Goal: Information Seeking & Learning: Learn about a topic

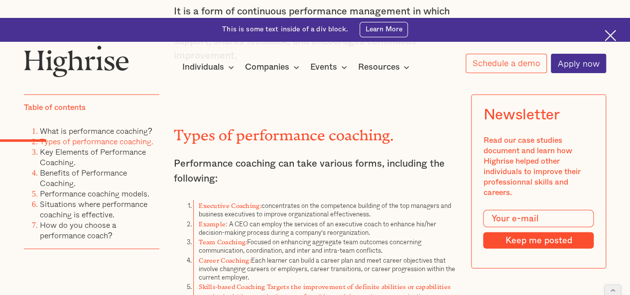
scroll to position [1094, 0]
click at [256, 203] on strong "Executive Coaching:" at bounding box center [230, 205] width 63 height 4
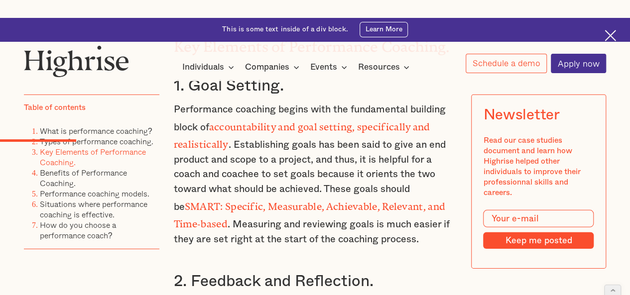
scroll to position [1424, 0]
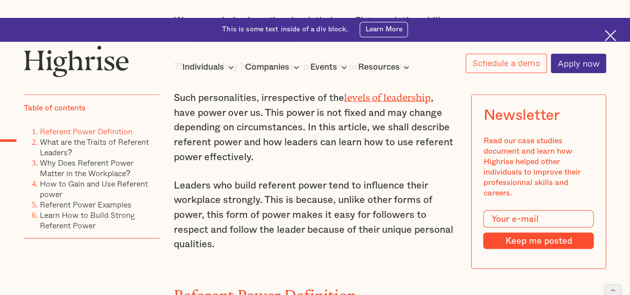
scroll to position [843, 0]
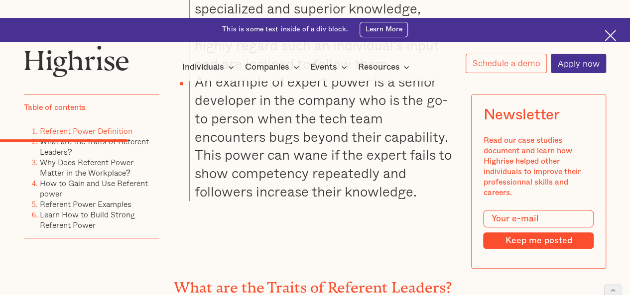
scroll to position [2180, 0]
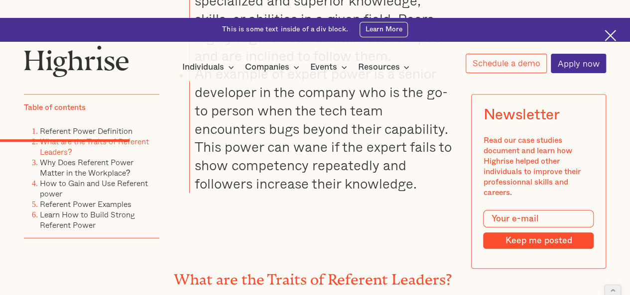
click at [290, 268] on h2 "What are the Traits of Referent Leaders?" at bounding box center [315, 276] width 283 height 17
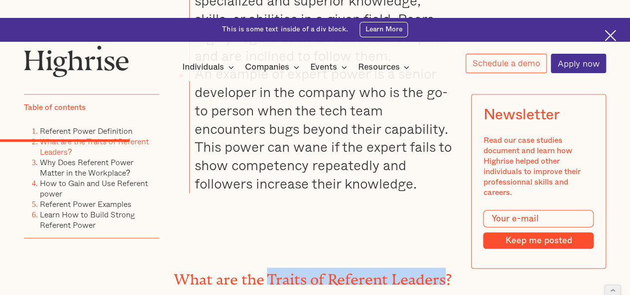
drag, startPoint x: 290, startPoint y: 178, endPoint x: 411, endPoint y: 165, distance: 122.2
copy h2 "Traits of Referent Leaders"
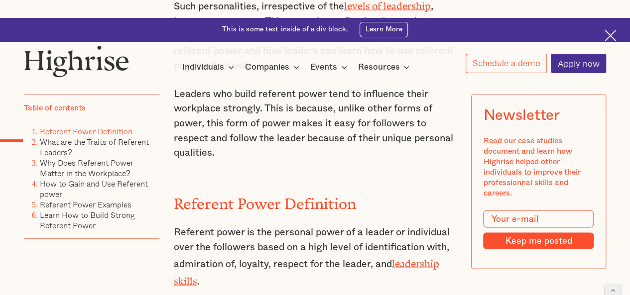
scroll to position [942, 0]
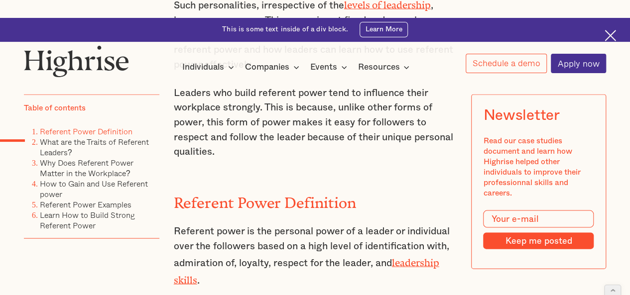
click at [197, 191] on h2 "Referent Power Definition" at bounding box center [315, 199] width 283 height 17
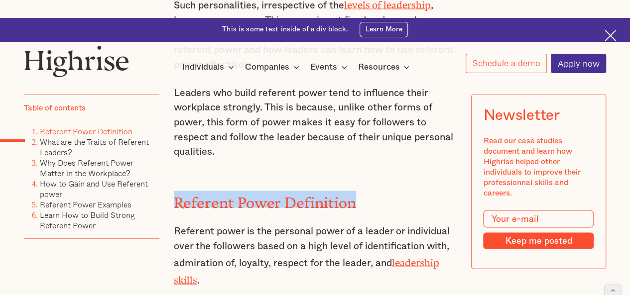
drag, startPoint x: 197, startPoint y: 143, endPoint x: 294, endPoint y: 140, distance: 96.7
click at [294, 191] on h2 "Referent Power Definition" at bounding box center [315, 199] width 283 height 17
copy h2 "Referent Power Definition"
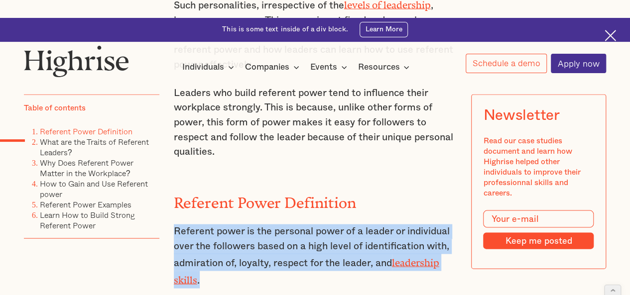
drag, startPoint x: 198, startPoint y: 221, endPoint x: 175, endPoint y: 176, distance: 51.0
click at [175, 224] on p "Referent power is the personal power of a leader or individual over the followe…" at bounding box center [315, 256] width 283 height 64
copy p "Referent power is the personal power of a leader or individual over the followe…"
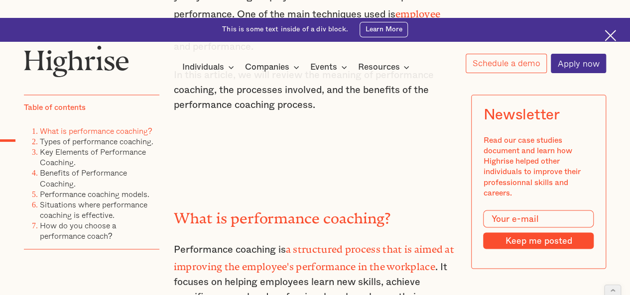
scroll to position [764, 0]
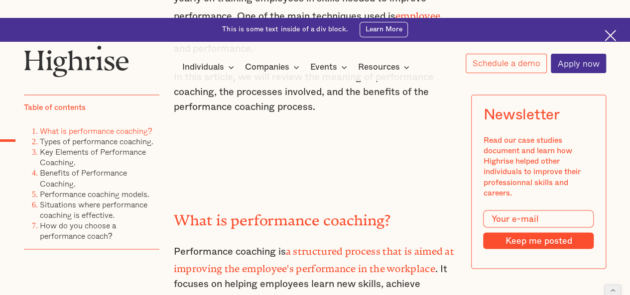
click at [267, 208] on h2 "What is performance coaching?" at bounding box center [315, 216] width 283 height 17
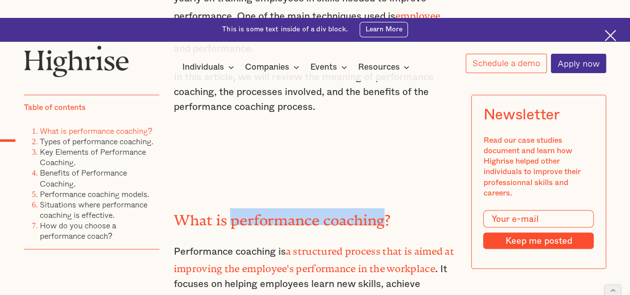
drag, startPoint x: 267, startPoint y: 156, endPoint x: 359, endPoint y: 152, distance: 91.8
click at [359, 208] on h2 "What is performance coaching?" at bounding box center [315, 216] width 283 height 17
copy h2 "performance coaching"
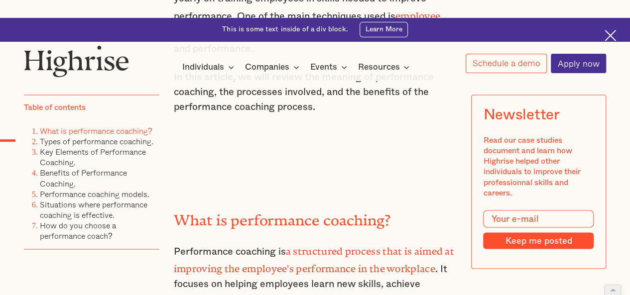
click at [193, 208] on h2 "What is performance coaching?" at bounding box center [315, 216] width 283 height 17
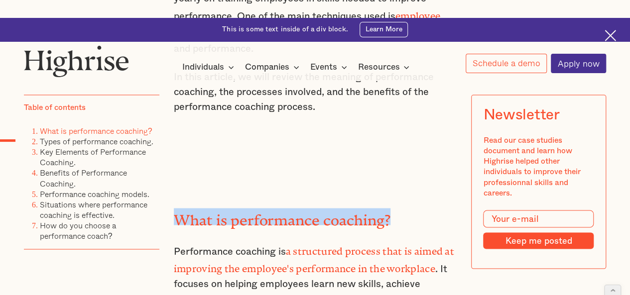
drag, startPoint x: 193, startPoint y: 151, endPoint x: 384, endPoint y: 152, distance: 190.8
click at [384, 208] on h2 "What is performance coaching?" at bounding box center [315, 216] width 283 height 17
copy h2 "What is performance coaching?"
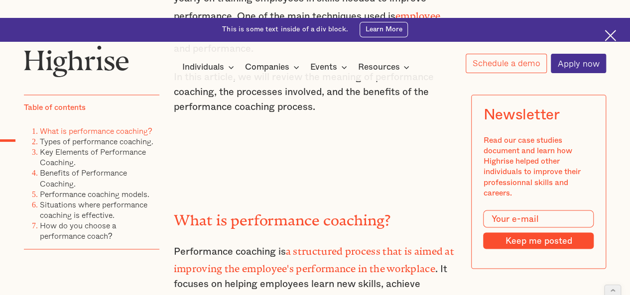
click at [289, 246] on strong "a structured process that is aimed at improving the employee's performance in t…" at bounding box center [314, 258] width 280 height 24
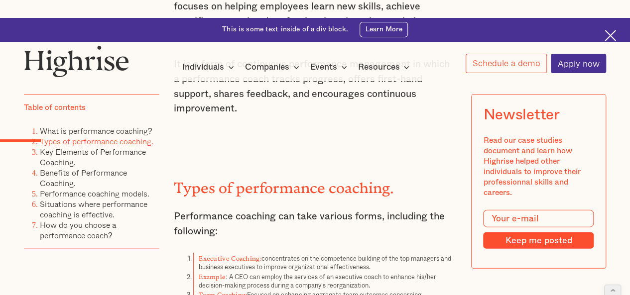
scroll to position [1042, 0]
click at [251, 271] on li "Example : A CEO can employ the services of an executive coach to enhance his/he…" at bounding box center [324, 280] width 263 height 18
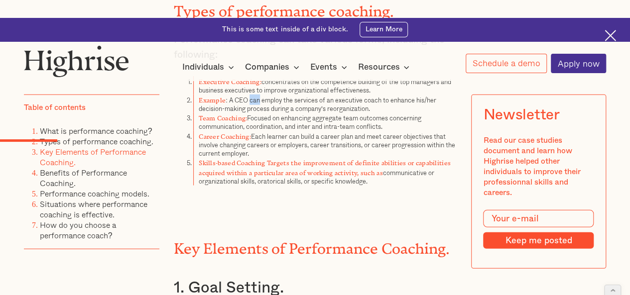
scroll to position [1214, 0]
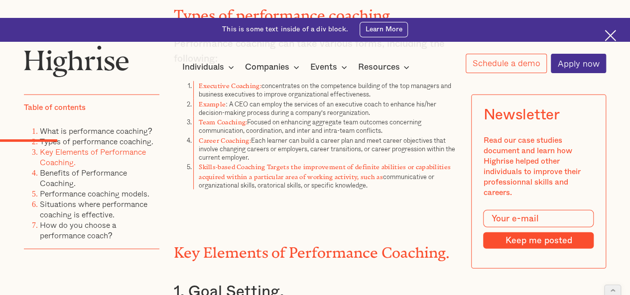
click at [189, 241] on h2 "Key Elements of Performance Coaching." at bounding box center [315, 249] width 283 height 17
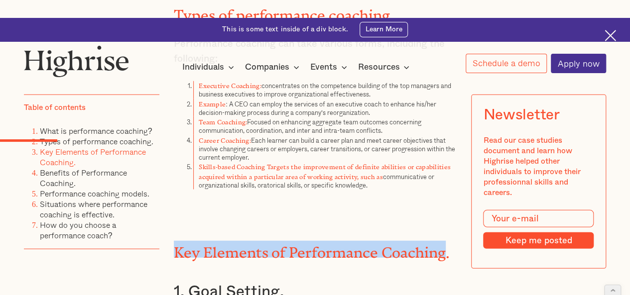
drag, startPoint x: 189, startPoint y: 186, endPoint x: 384, endPoint y: 188, distance: 194.8
click at [384, 241] on h2 "Key Elements of Performance Coaching." at bounding box center [315, 249] width 283 height 17
copy h2 "Key Elements of Performance Coaching"
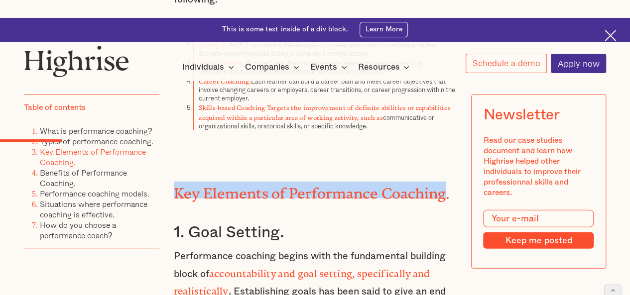
scroll to position [1228, 0]
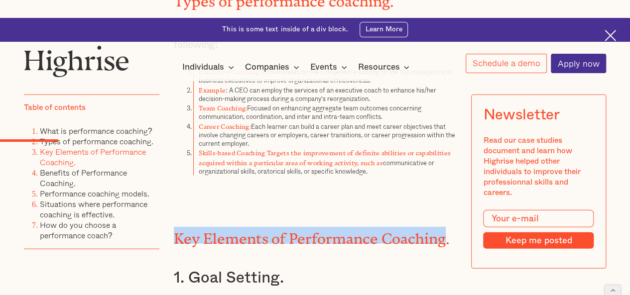
copy h2 "Key Elements of Performance Coaching"
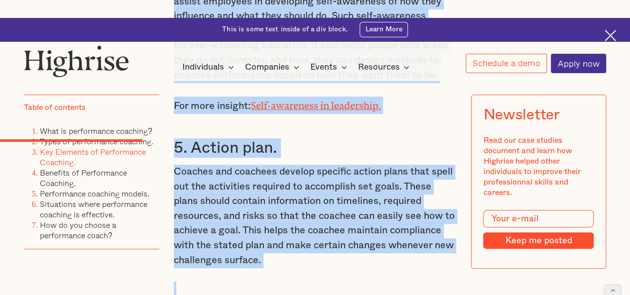
scroll to position [2137, 0]
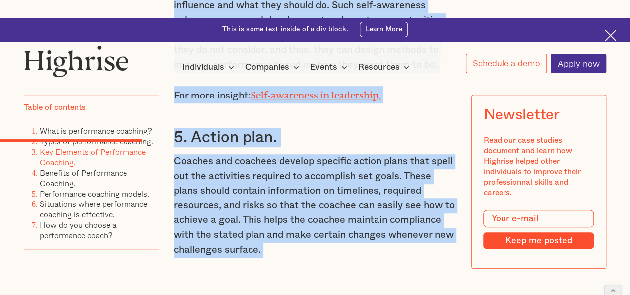
drag, startPoint x: 174, startPoint y: 125, endPoint x: 266, endPoint y: 195, distance: 115.5
copy div "Key Elements of Performance Coaching. 1. Goal Setting. Performance coaching beg…"
